Goal: Find contact information: Find contact information

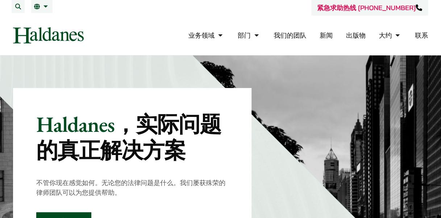
click at [291, 36] on link "我们的团队" at bounding box center [290, 35] width 33 height 8
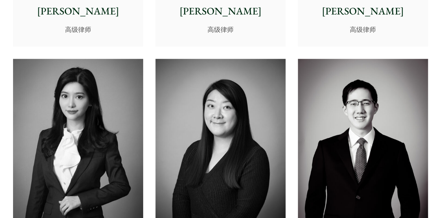
scroll to position [2103, 0]
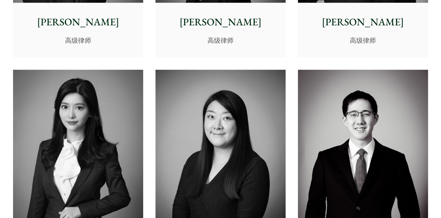
click at [359, 93] on img at bounding box center [363, 151] width 130 height 163
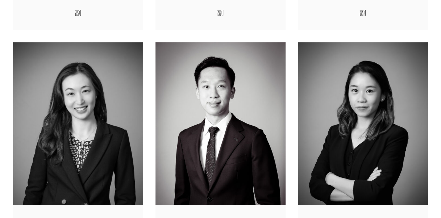
scroll to position [2320, 0]
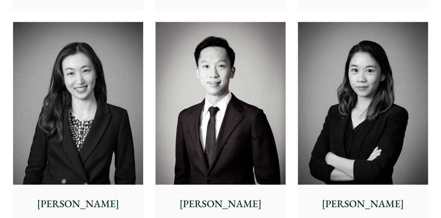
click at [70, 86] on img at bounding box center [78, 103] width 130 height 163
click at [207, 78] on img at bounding box center [221, 103] width 130 height 163
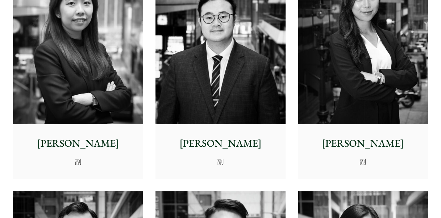
scroll to position [2538, 0]
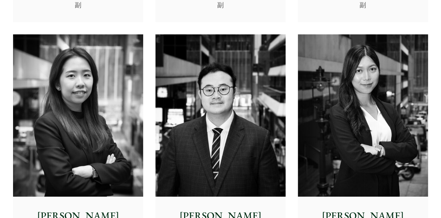
click at [216, 83] on img at bounding box center [221, 115] width 130 height 163
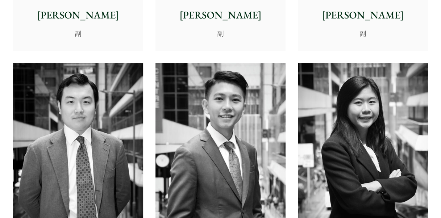
scroll to position [2791, 0]
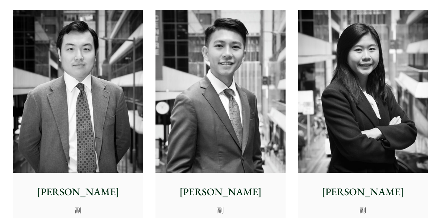
click at [76, 80] on img at bounding box center [78, 91] width 130 height 163
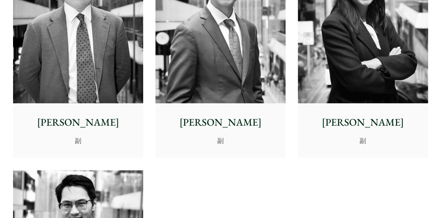
scroll to position [2864, 0]
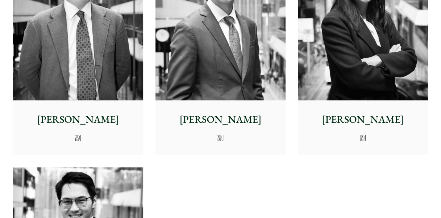
click at [225, 67] on img at bounding box center [221, 19] width 130 height 163
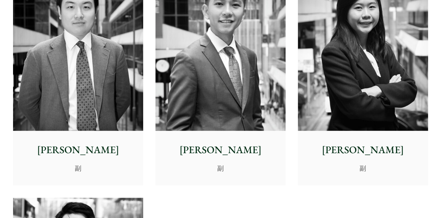
scroll to position [2936, 0]
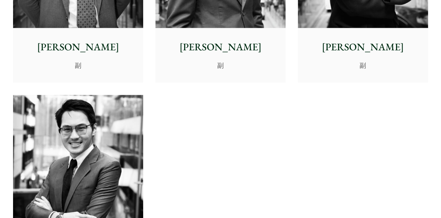
click at [88, 118] on img at bounding box center [78, 176] width 130 height 163
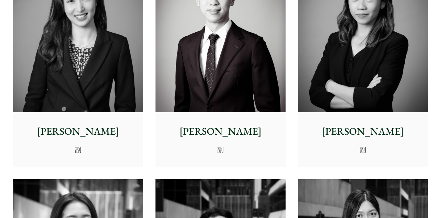
scroll to position [2320, 0]
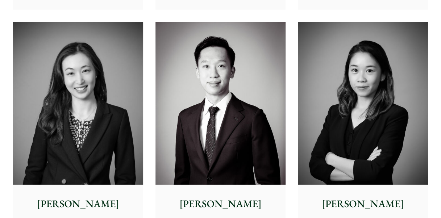
click at [243, 77] on img at bounding box center [221, 103] width 130 height 163
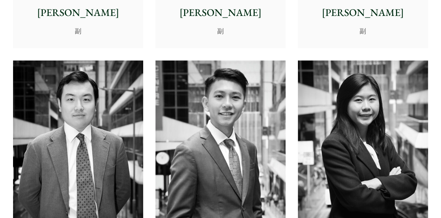
scroll to position [2791, 0]
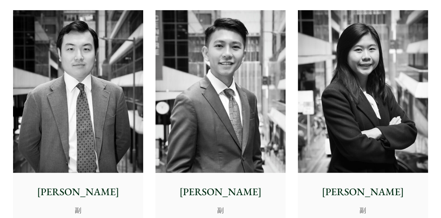
click at [233, 116] on img at bounding box center [221, 91] width 130 height 163
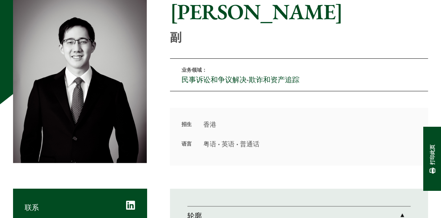
scroll to position [73, 0]
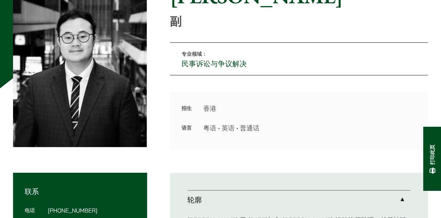
scroll to position [73, 0]
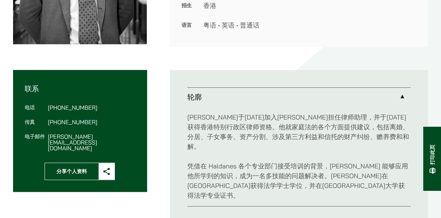
scroll to position [73, 0]
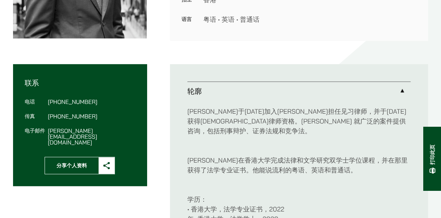
scroll to position [218, 0]
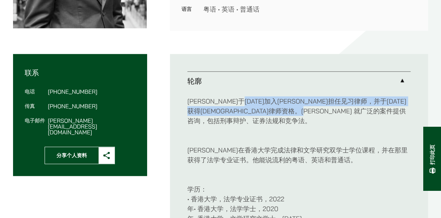
drag, startPoint x: 247, startPoint y: 102, endPoint x: 385, endPoint y: 109, distance: 139.0
click at [385, 109] on p "[PERSON_NAME]于[DATE]加入Haldanes担任见习律师，并于[DATE]获得香港律师资格。[PERSON_NAME] 就广泛的案件提供咨询，…" at bounding box center [298, 110] width 223 height 29
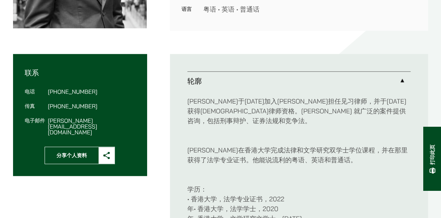
click at [250, 146] on font "Brian在香港大学完成法律和文学研究双学士学位课程，并在那里获得了法学专业证书。他能说流利的粤语、英语和普通话。" at bounding box center [297, 155] width 220 height 18
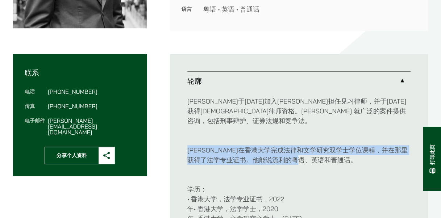
drag, startPoint x: 187, startPoint y: 141, endPoint x: 320, endPoint y: 152, distance: 133.2
click at [320, 152] on font "Brian在香港大学完成法律和文学研究双学士学位课程，并在那里获得了法学专业证书。他能说流利的粤语、英语和普通话。" at bounding box center [297, 155] width 220 height 18
drag, startPoint x: 320, startPoint y: 152, endPoint x: 266, endPoint y: 145, distance: 54.5
click at [266, 145] on p "Brian在香港大学完成法律和文学研究双学士学位课程，并在那里获得了法学专业证书。他能说流利的粤语、英语和普通话。" at bounding box center [298, 150] width 223 height 29
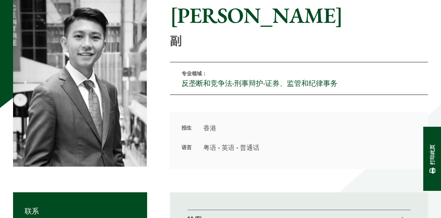
scroll to position [36, 0]
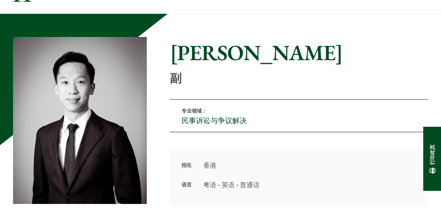
scroll to position [36, 0]
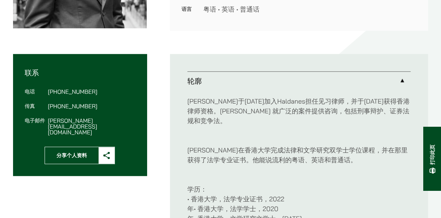
scroll to position [254, 0]
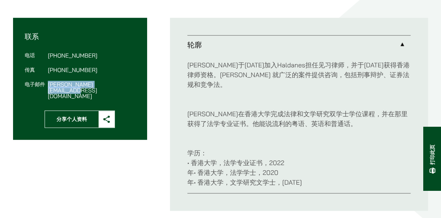
drag, startPoint x: 46, startPoint y: 84, endPoint x: 116, endPoint y: 86, distance: 69.6
click at [116, 86] on dl "电话 [PHONE_NUMBER] 传真 [PHONE_NUMBER] 电子邮件 [PERSON_NAME][EMAIL_ADDRESS][DOMAIN_NA…" at bounding box center [80, 76] width 111 height 46
drag, startPoint x: 116, startPoint y: 86, endPoint x: 99, endPoint y: 84, distance: 16.7
copy dd "[PERSON_NAME][EMAIL_ADDRESS][DOMAIN_NAME]"
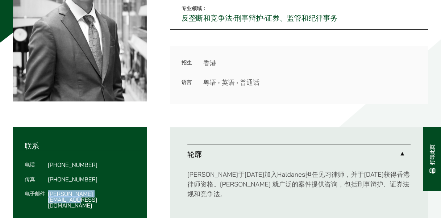
scroll to position [181, 0]
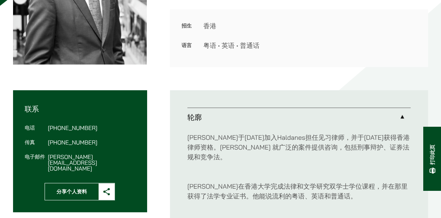
click at [232, 95] on ul "轮廓 [PERSON_NAME]于[DATE]加入Haldanes担任见习律师，并于[DATE]获得香港律师资格。[PERSON_NAME] 就广泛的案件提供…" at bounding box center [299, 186] width 258 height 193
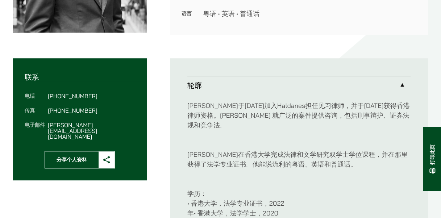
scroll to position [218, 0]
